Goal: Check status: Check status

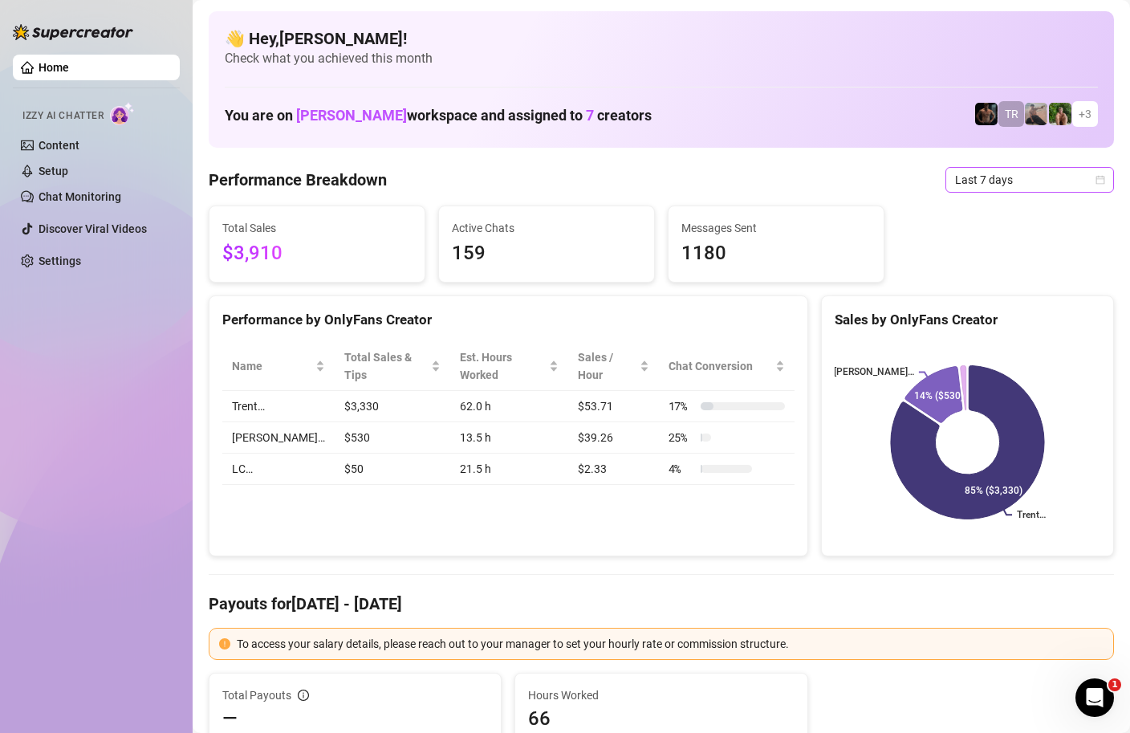
click at [1104, 177] on icon "calendar" at bounding box center [1100, 180] width 10 height 10
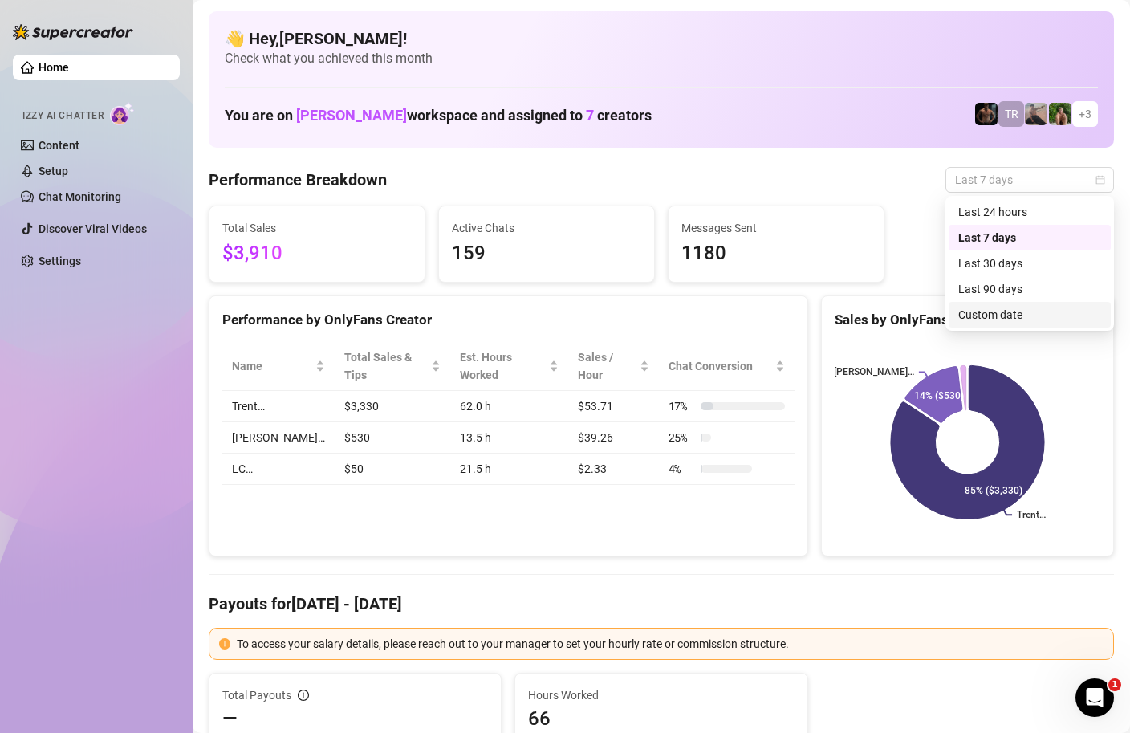
click at [981, 319] on div "Custom date" at bounding box center [1029, 315] width 143 height 18
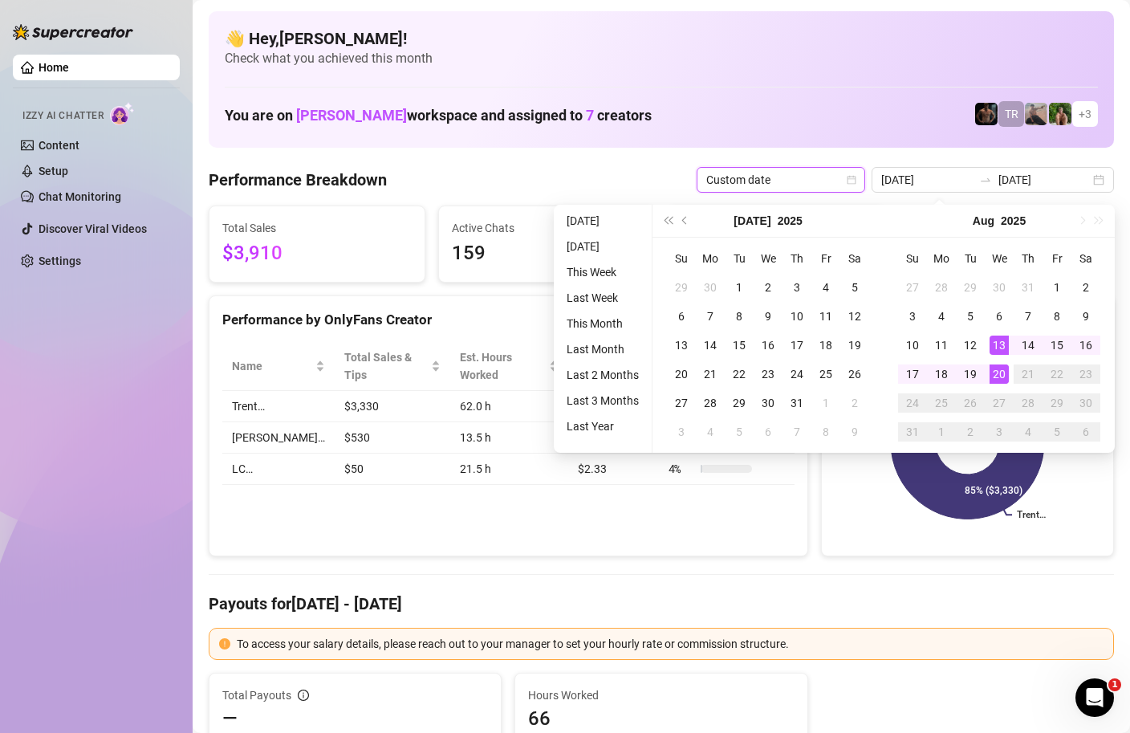
click at [1016, 371] on td "21" at bounding box center [1028, 374] width 29 height 29
click at [931, 177] on input "[DATE]" at bounding box center [926, 180] width 91 height 18
type input "[DATE]"
click at [998, 381] on div "20" at bounding box center [999, 373] width 19 height 19
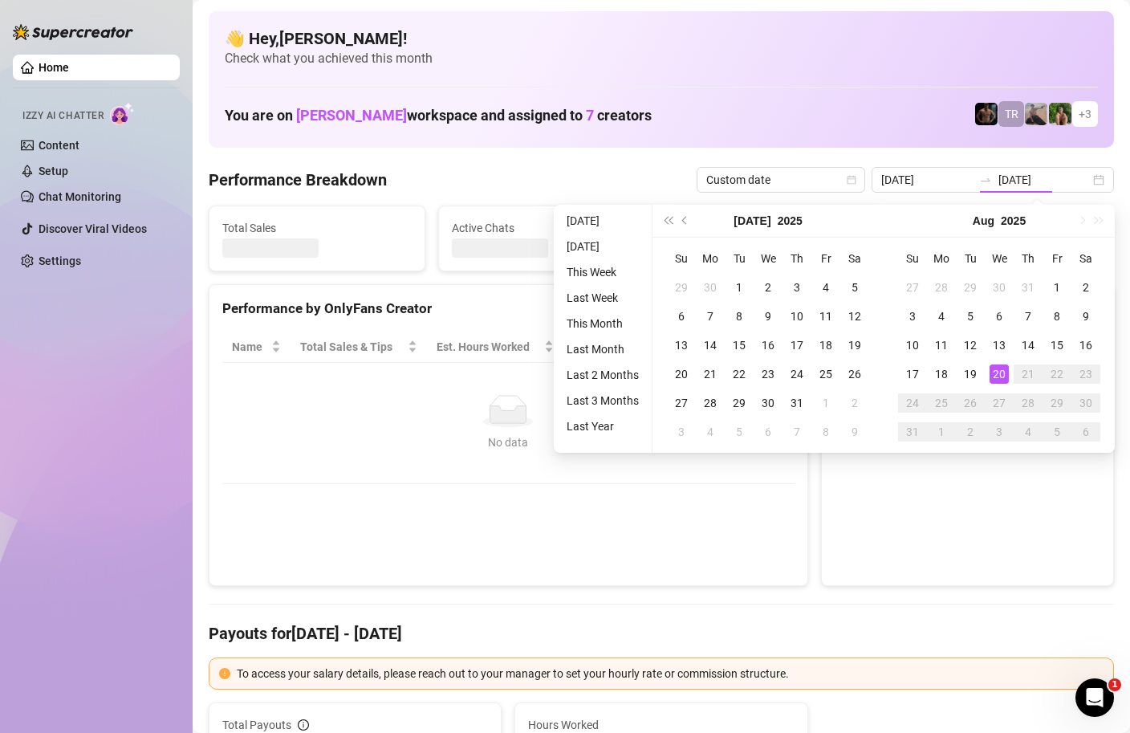
type input "[DATE]"
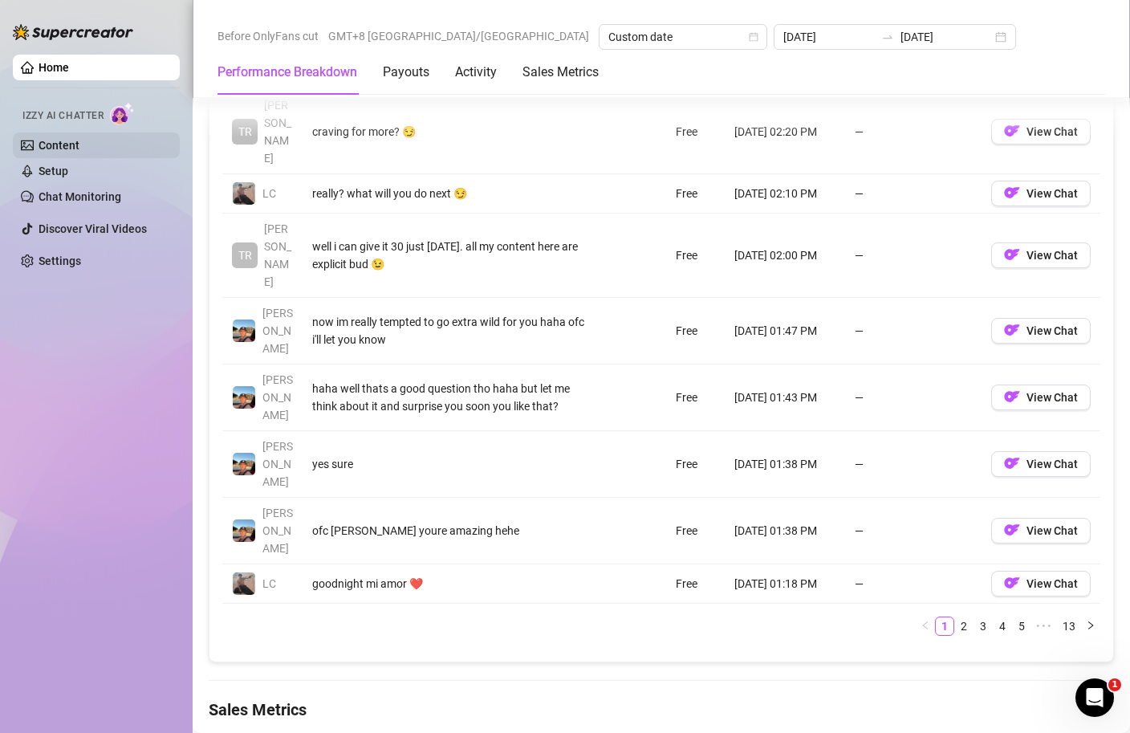
scroll to position [1743, 0]
